Goal: Information Seeking & Learning: Learn about a topic

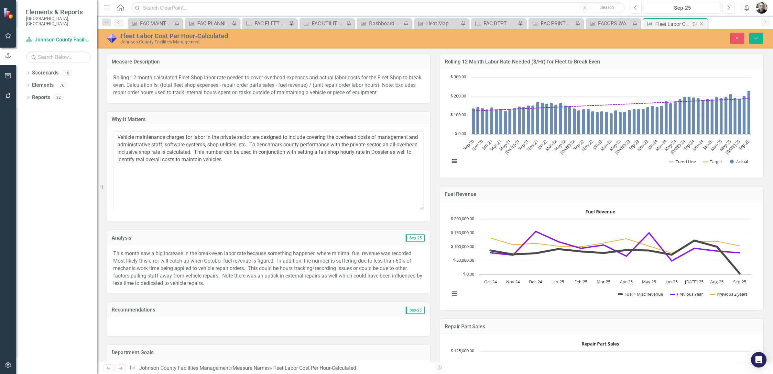
click at [694, 24] on icon "Pin" at bounding box center [694, 24] width 5 height 6
click at [358, 23] on icon "Pin" at bounding box center [358, 24] width 5 height 6
click at [702, 24] on icon "Close" at bounding box center [702, 23] width 6 height 5
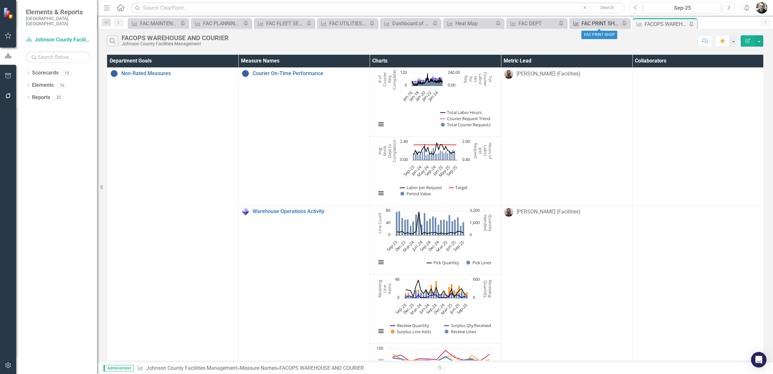
click at [589, 25] on div "FAC PRINT SHOP" at bounding box center [601, 23] width 39 height 8
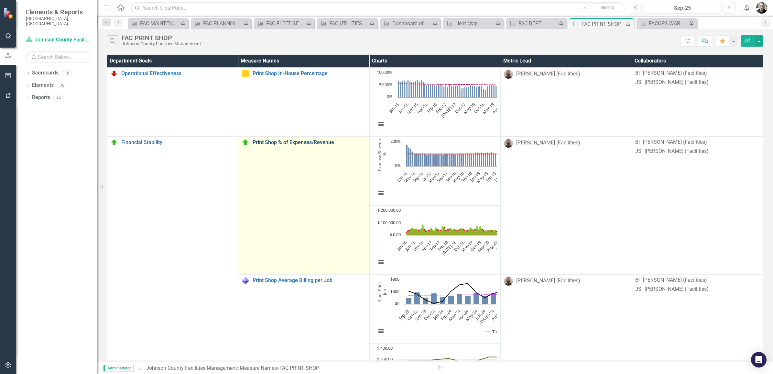
click at [253, 144] on link "Print Shop % of Expenses/Revenue" at bounding box center [310, 142] width 114 height 6
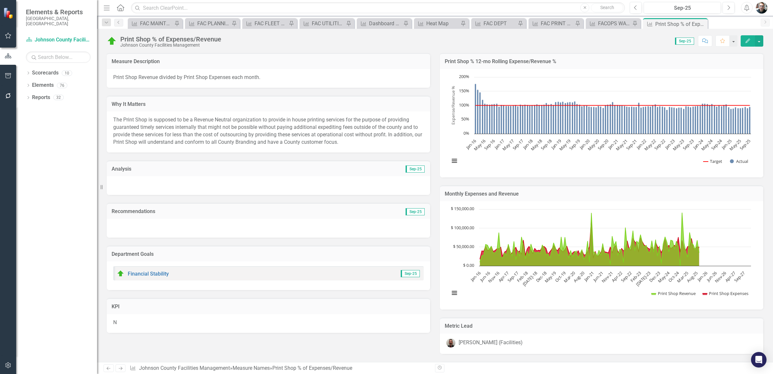
click at [502, 59] on h3 "Print Shop % 12-mo Rolling Expense/Revenue %" at bounding box center [602, 62] width 314 height 6
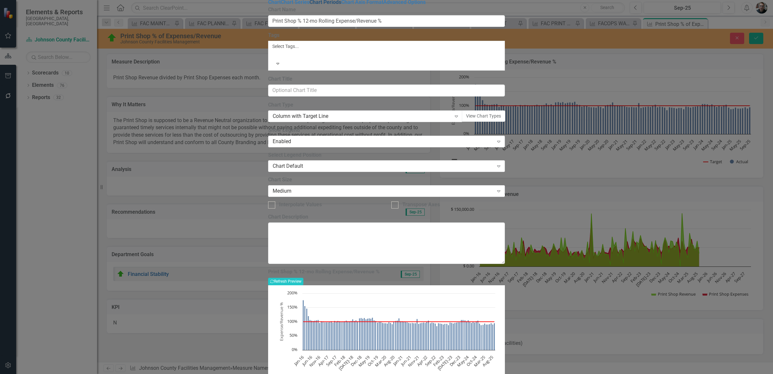
click at [310, 5] on link "Chart Periods" at bounding box center [326, 2] width 32 height 6
